Goal: Information Seeking & Learning: Check status

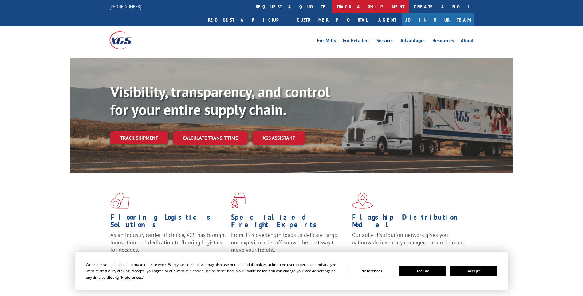
click at [332, 6] on link "track a shipment" at bounding box center [370, 6] width 77 height 13
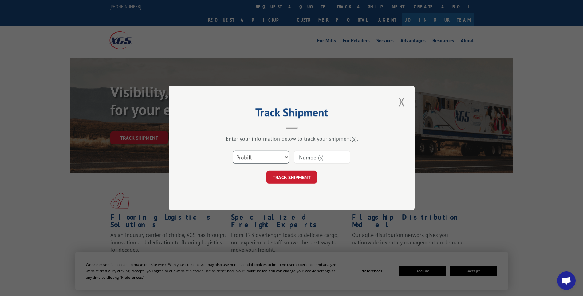
click at [247, 152] on select "Select category... Probill BOL PO" at bounding box center [261, 157] width 57 height 13
select select "po"
click at [233, 151] on select "Select category... Probill BOL PO" at bounding box center [261, 157] width 57 height 13
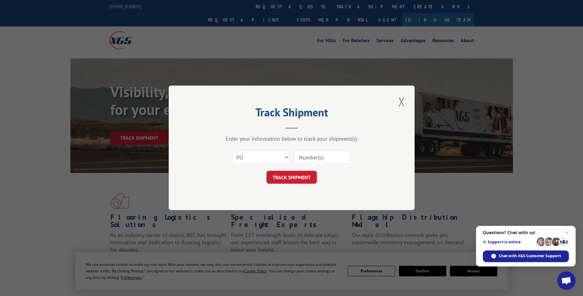
click at [311, 159] on input at bounding box center [322, 157] width 57 height 13
type input "TU005751"
click at [292, 176] on button "TRACK SHIPMENT" at bounding box center [291, 177] width 50 height 13
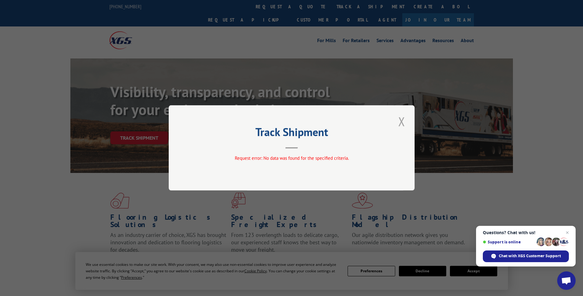
click at [403, 122] on button "Close modal" at bounding box center [401, 121] width 10 height 17
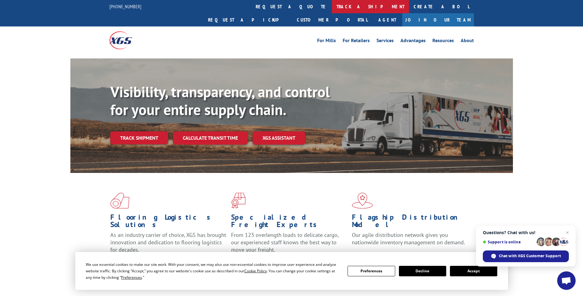
click at [332, 7] on link "track a shipment" at bounding box center [370, 6] width 77 height 13
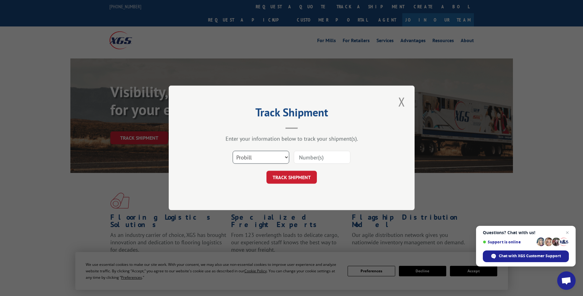
click at [248, 160] on select "Select category... Probill BOL PO" at bounding box center [261, 157] width 57 height 13
select select "po"
click at [233, 151] on select "Select category... Probill BOL PO" at bounding box center [261, 157] width 57 height 13
click at [308, 159] on input at bounding box center [322, 157] width 57 height 13
type input "TU005765"
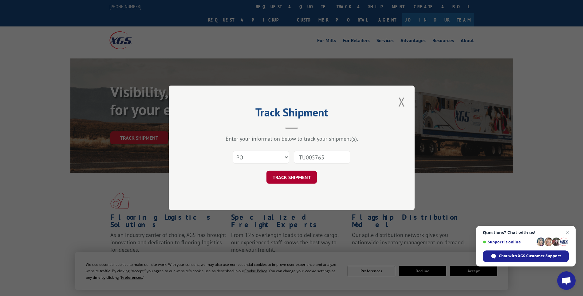
click at [304, 172] on button "TRACK SHIPMENT" at bounding box center [291, 177] width 50 height 13
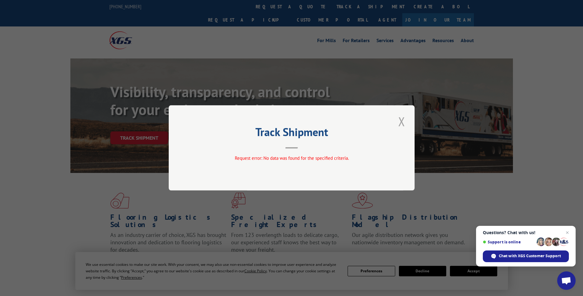
click at [403, 119] on button "Close modal" at bounding box center [401, 121] width 10 height 17
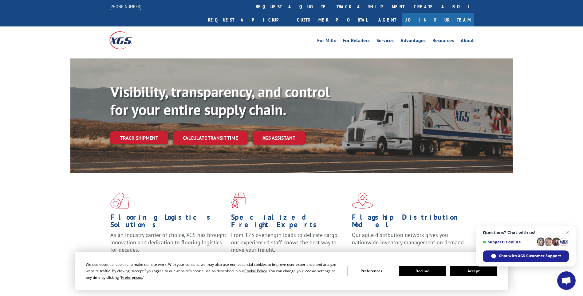
click at [332, 6] on link "track a shipment" at bounding box center [370, 6] width 77 height 13
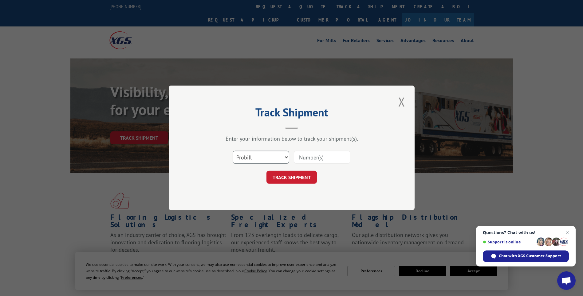
click at [256, 157] on select "Select category... Probill BOL PO" at bounding box center [261, 157] width 57 height 13
select select "po"
click at [233, 151] on select "Select category... Probill BOL PO" at bounding box center [261, 157] width 57 height 13
click at [311, 157] on input at bounding box center [322, 157] width 57 height 13
type input "TU005810"
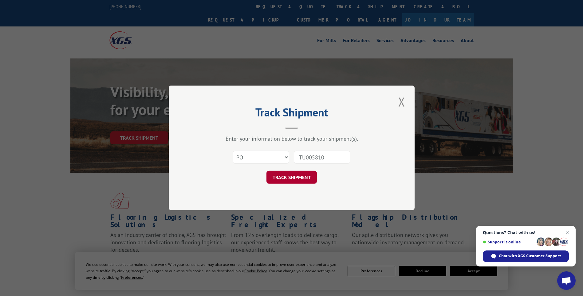
click at [300, 178] on button "TRACK SHIPMENT" at bounding box center [291, 177] width 50 height 13
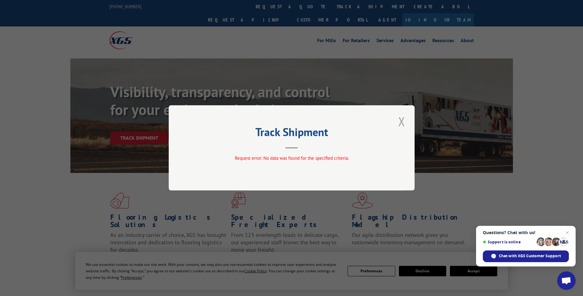
click at [402, 124] on button "Close modal" at bounding box center [401, 121] width 10 height 17
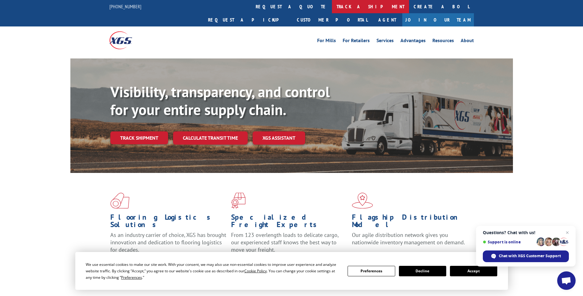
click at [332, 3] on link "track a shipment" at bounding box center [370, 6] width 77 height 13
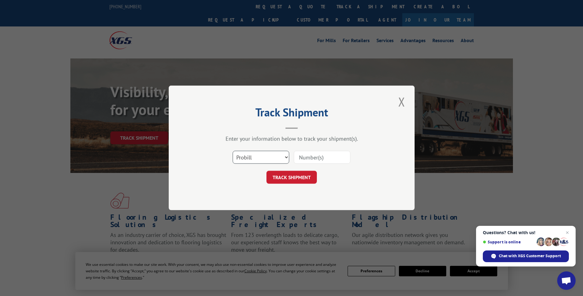
drag, startPoint x: 271, startPoint y: 153, endPoint x: 267, endPoint y: 158, distance: 6.0
click at [270, 154] on select "Select category... Probill BOL PO" at bounding box center [261, 157] width 57 height 13
select select "po"
click at [233, 151] on select "Select category... Probill BOL PO" at bounding box center [261, 157] width 57 height 13
click at [310, 155] on input at bounding box center [322, 157] width 57 height 13
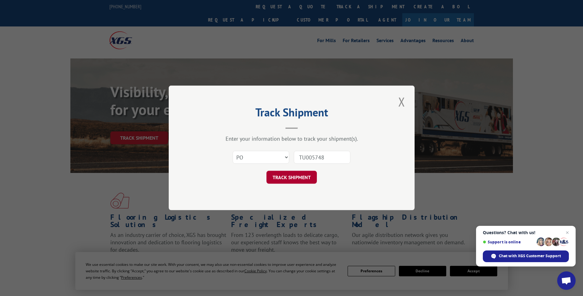
type input "TU005748"
click at [283, 176] on button "TRACK SHIPMENT" at bounding box center [291, 177] width 50 height 13
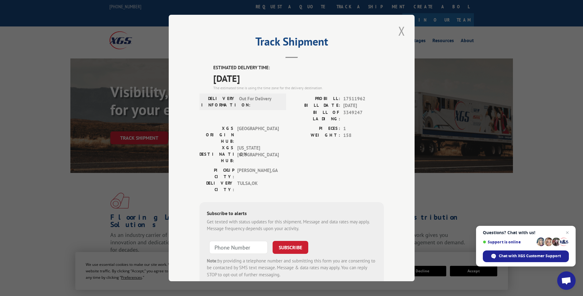
click at [399, 29] on button "Close modal" at bounding box center [401, 30] width 10 height 17
